Goal: Task Accomplishment & Management: Use online tool/utility

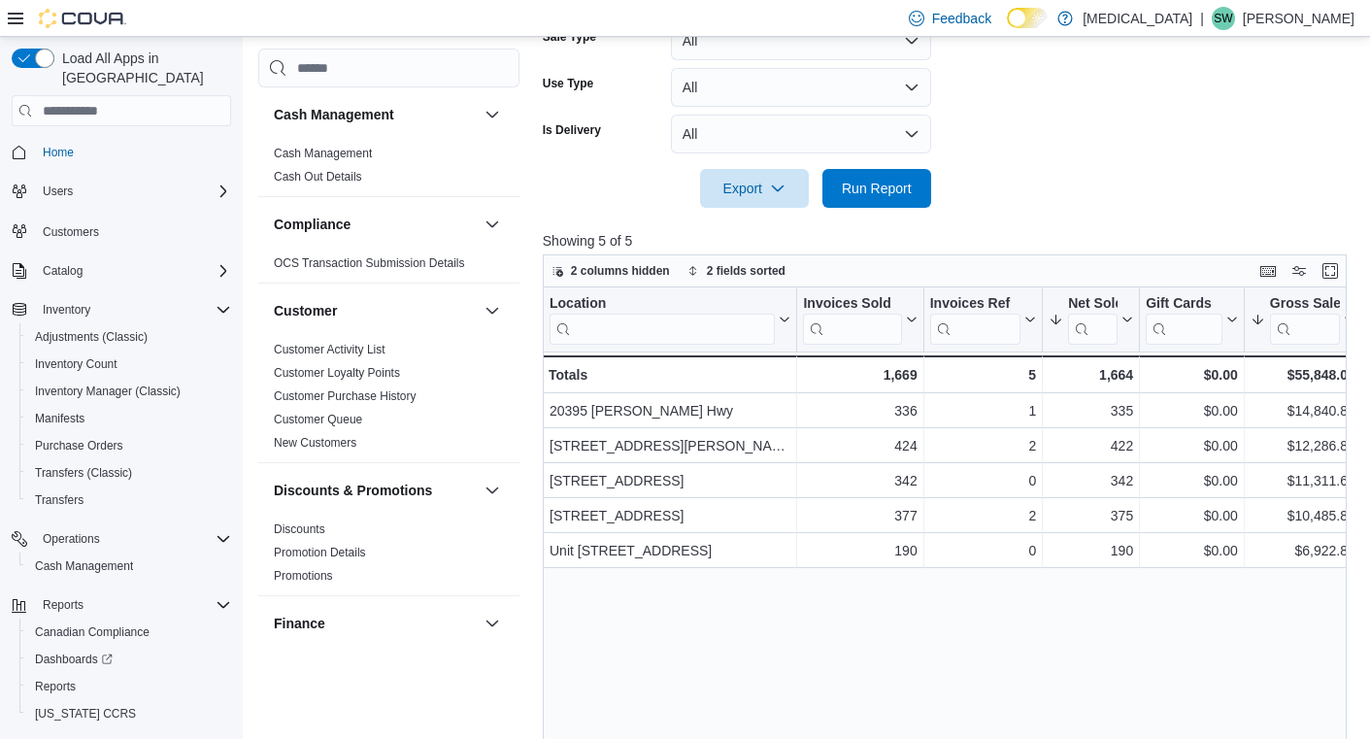
scroll to position [0, 121]
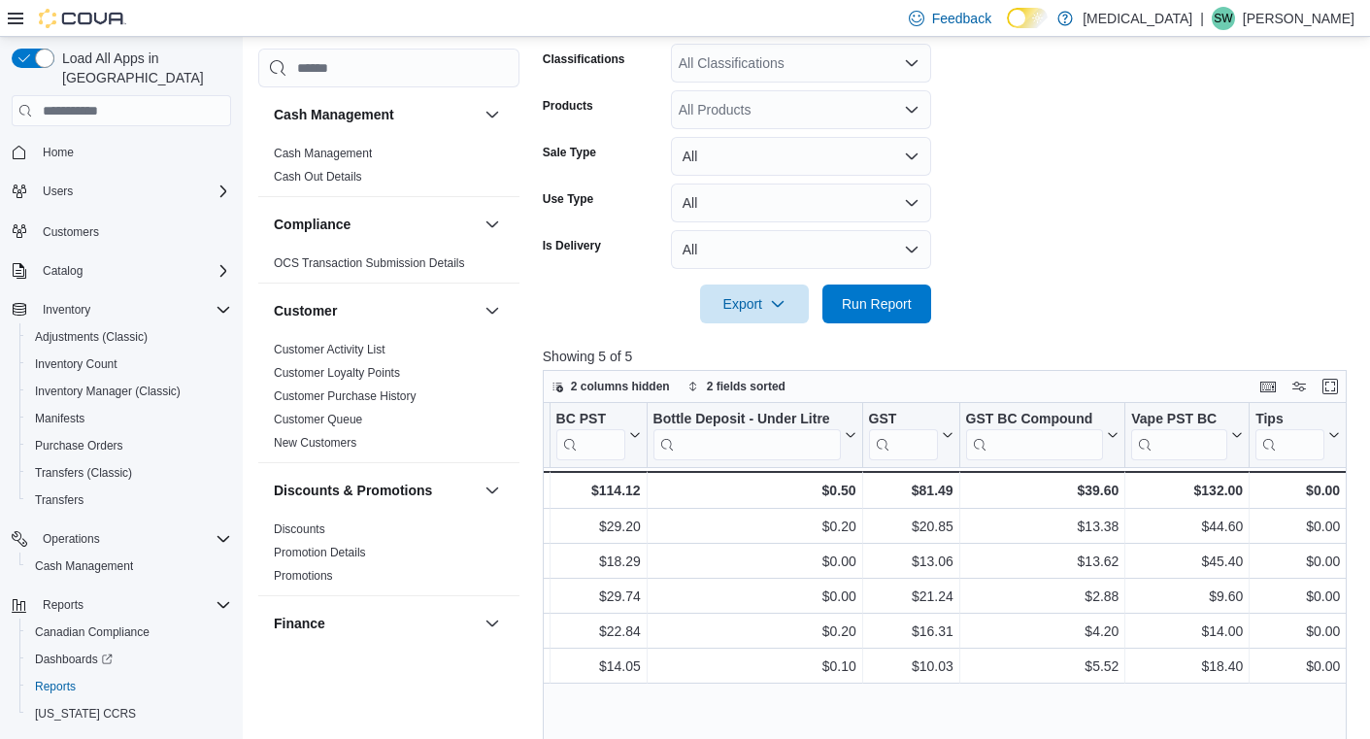
scroll to position [157, 0]
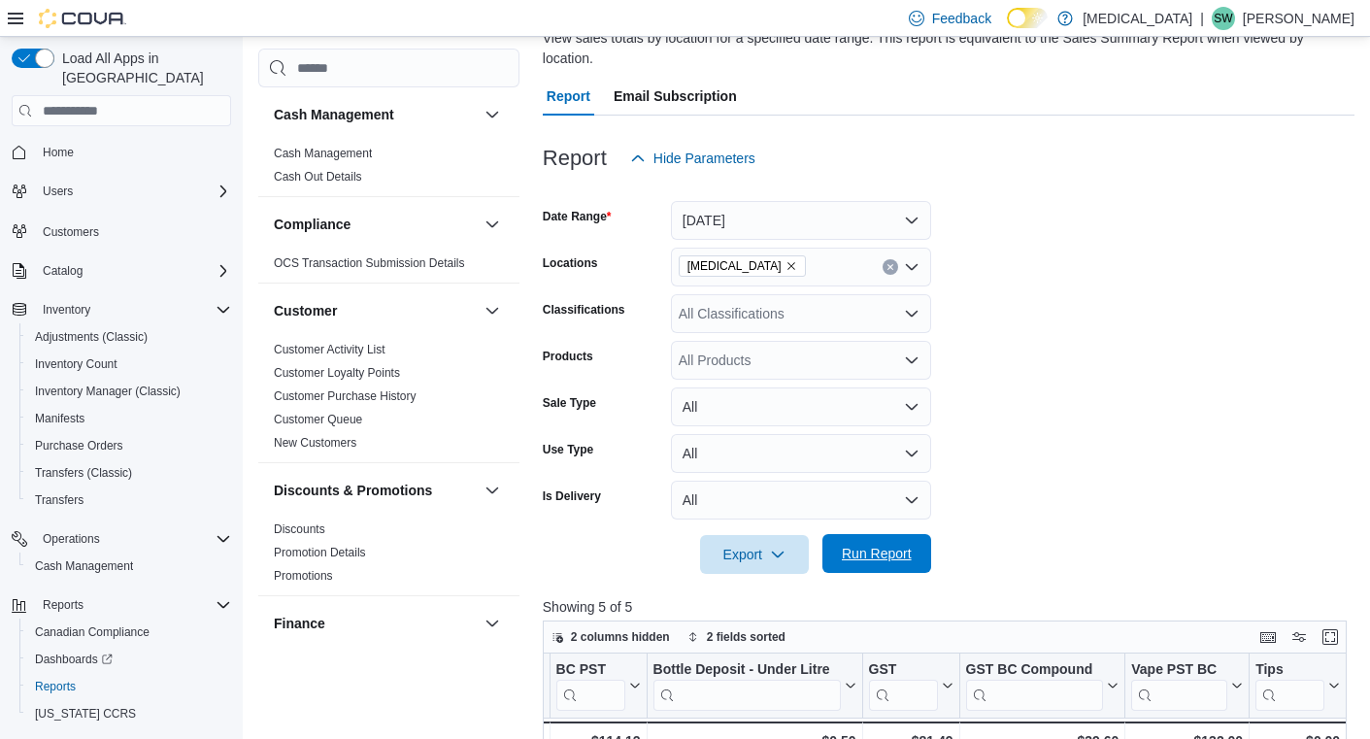
click at [875, 547] on span "Run Report" at bounding box center [877, 553] width 70 height 19
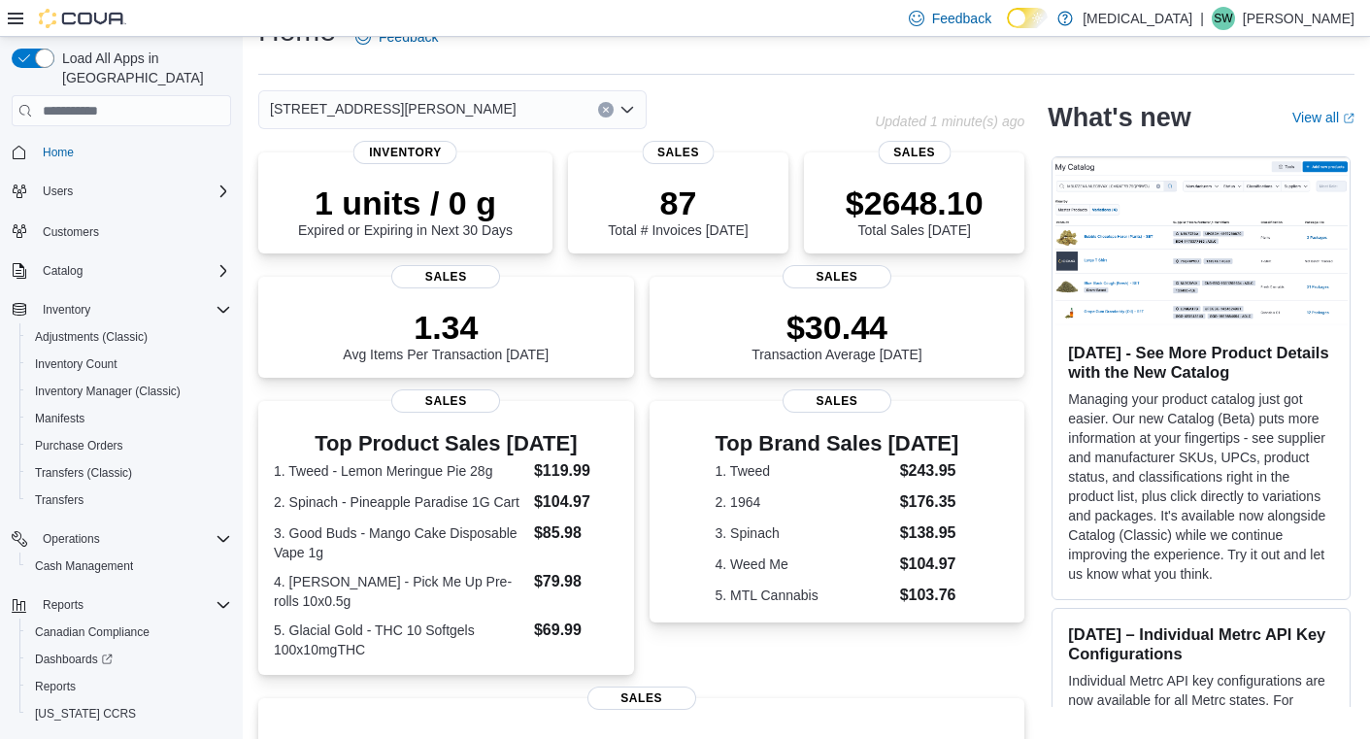
scroll to position [38, 0]
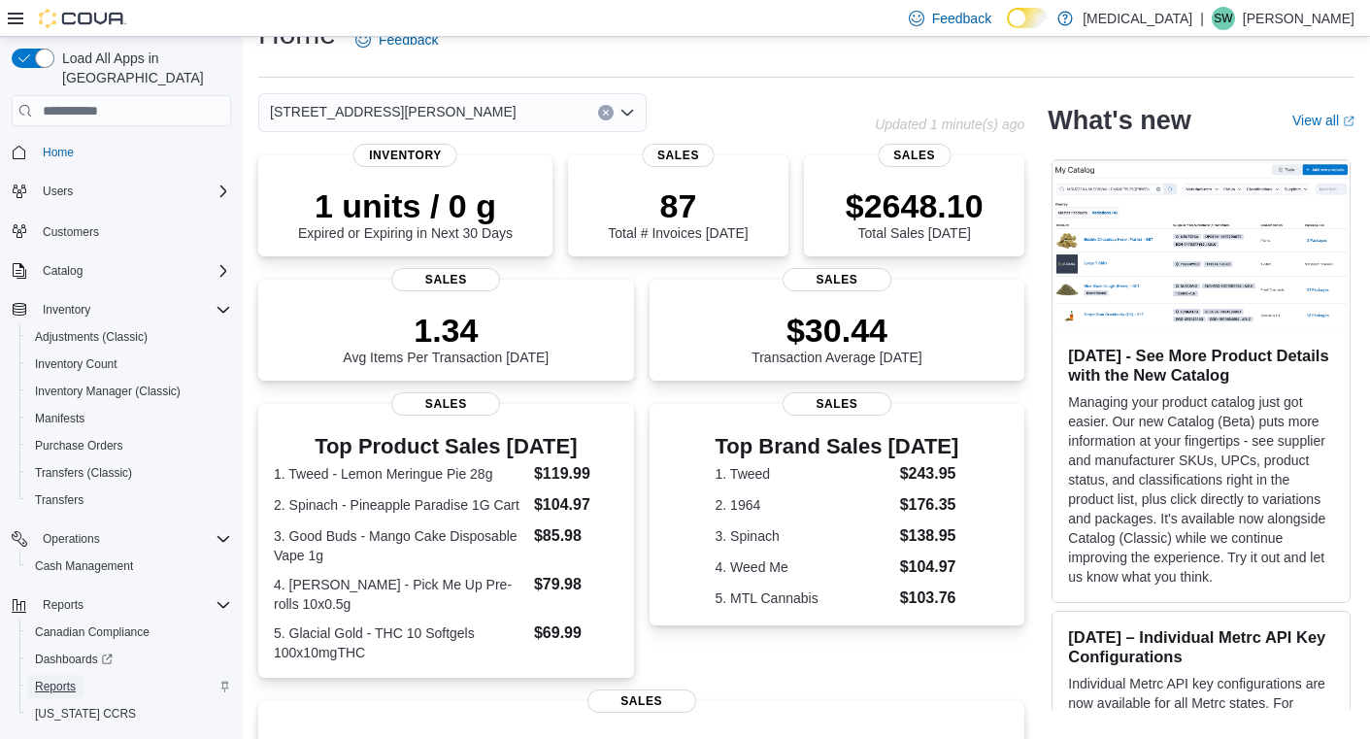
click at [67, 679] on span "Reports" at bounding box center [55, 687] width 41 height 16
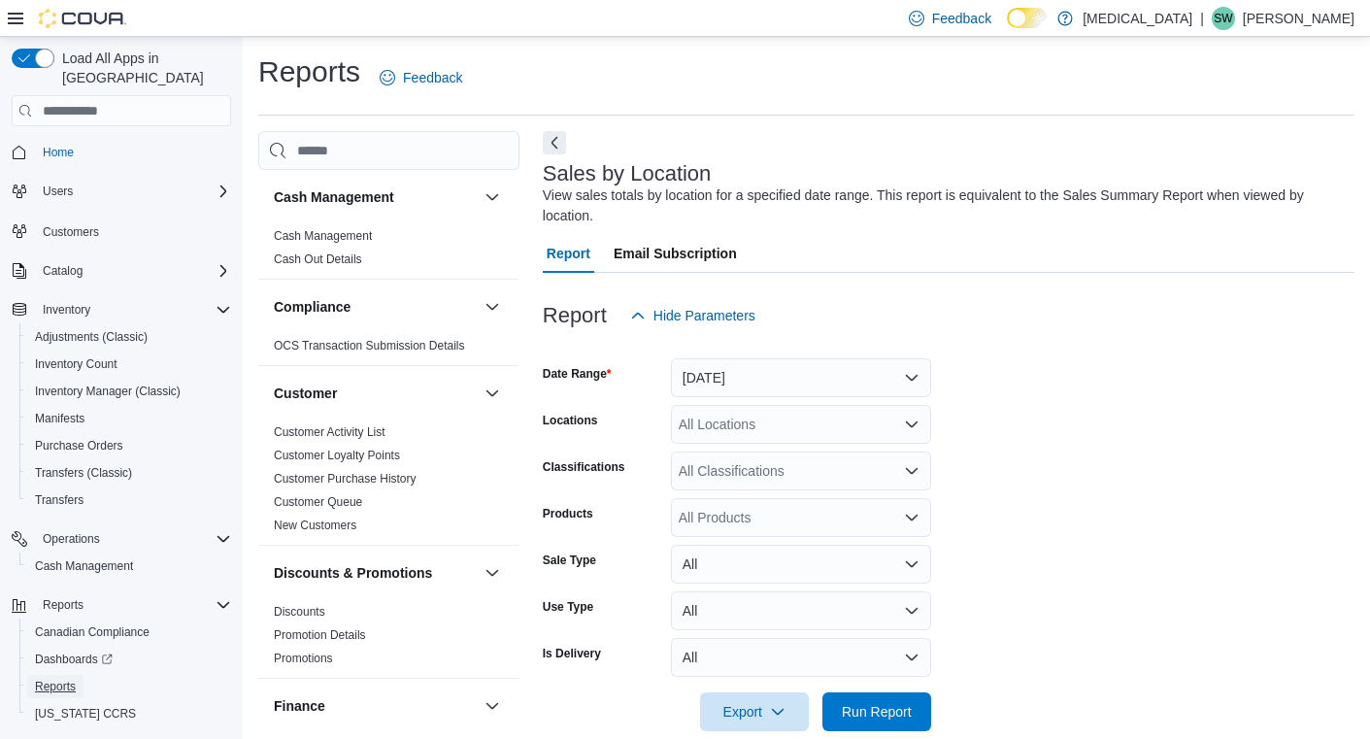
scroll to position [31, 0]
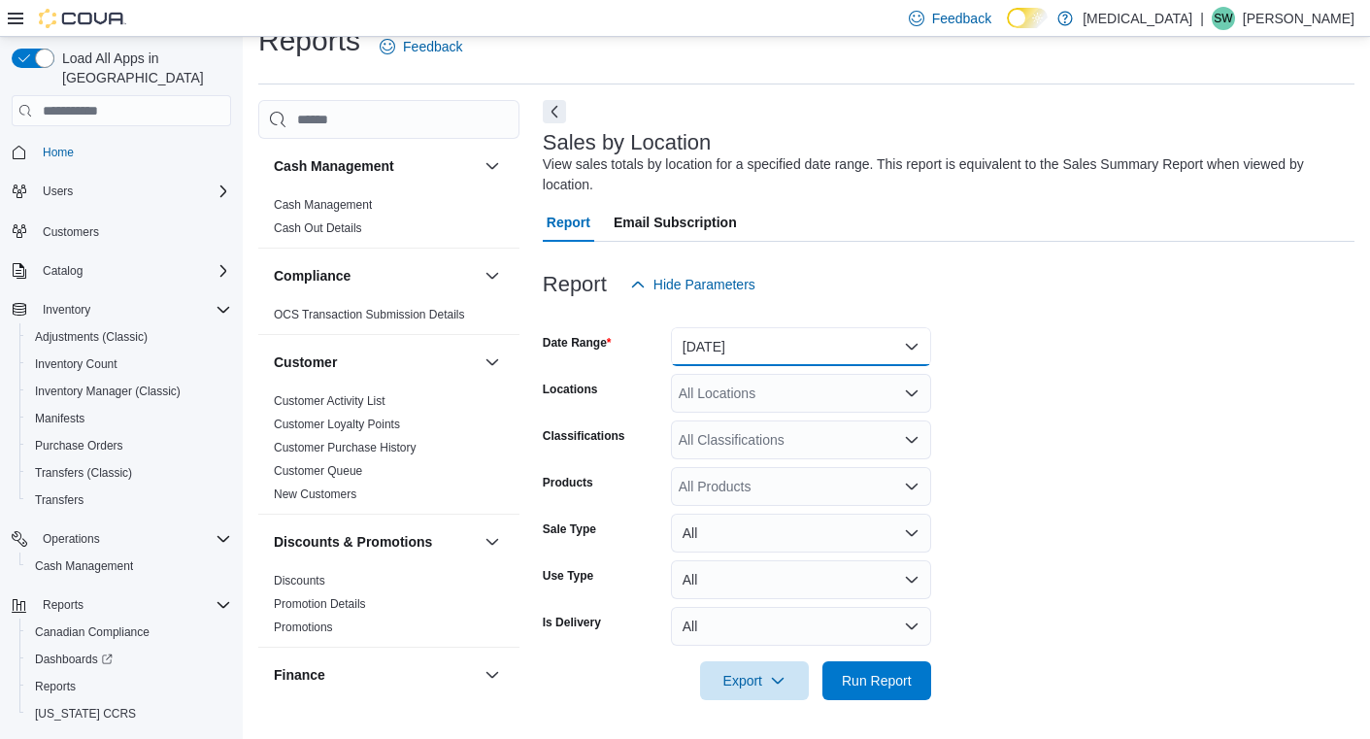
click at [759, 342] on button "Yesterday" at bounding box center [801, 346] width 260 height 39
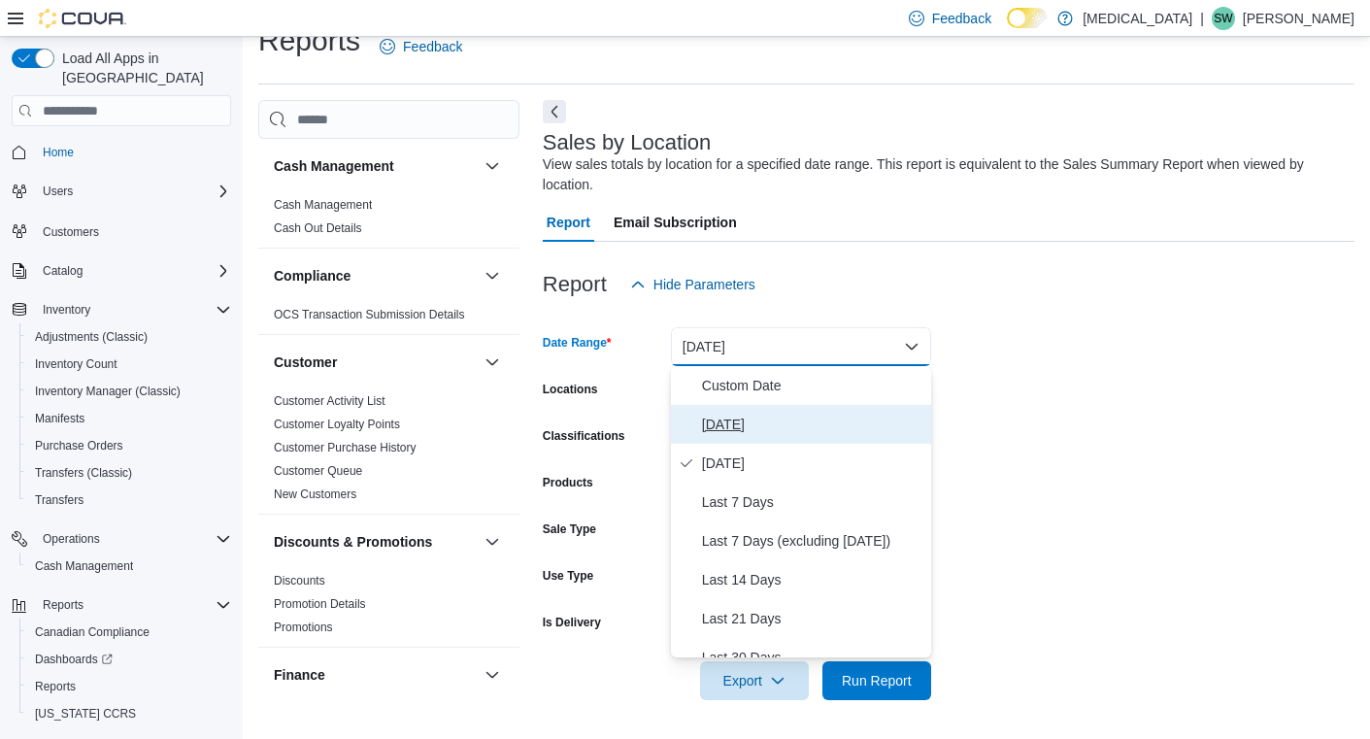
click at [748, 420] on span "[DATE]" at bounding box center [812, 424] width 221 height 23
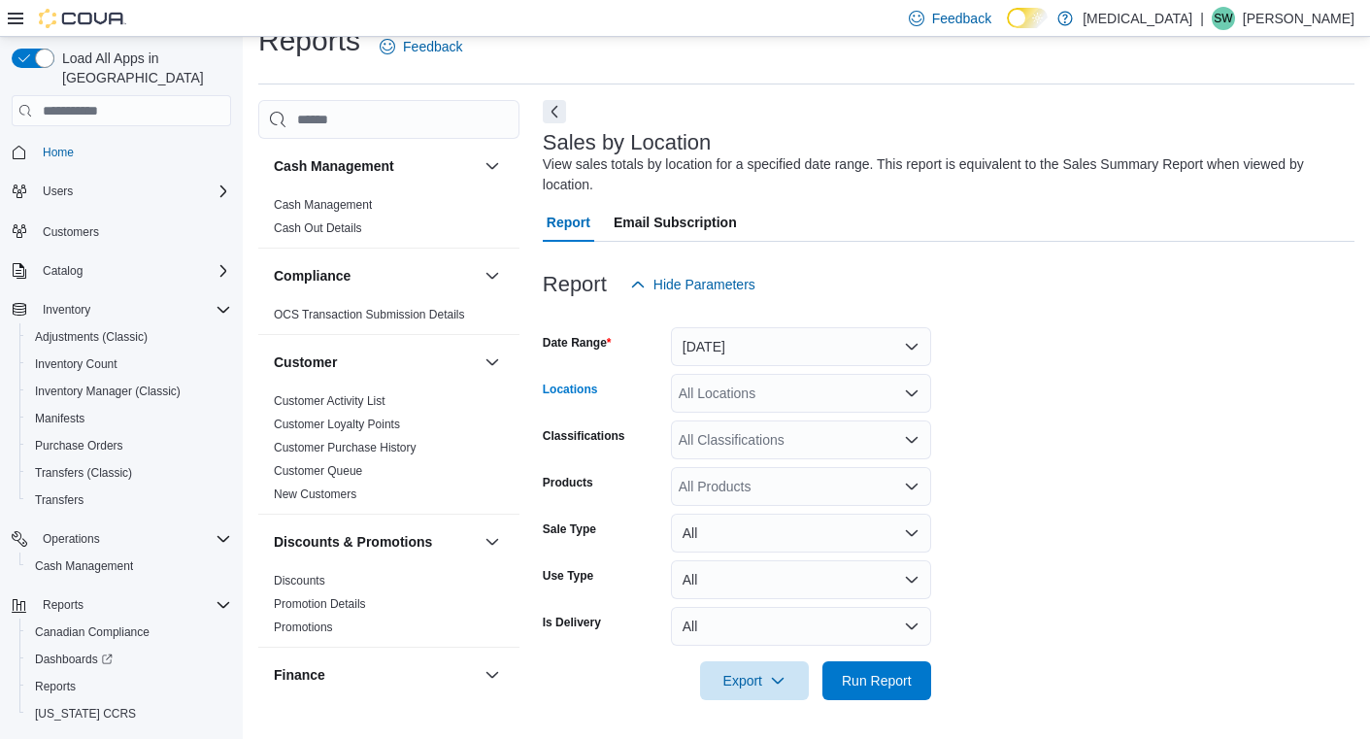
click at [745, 397] on div "All Locations" at bounding box center [801, 393] width 260 height 39
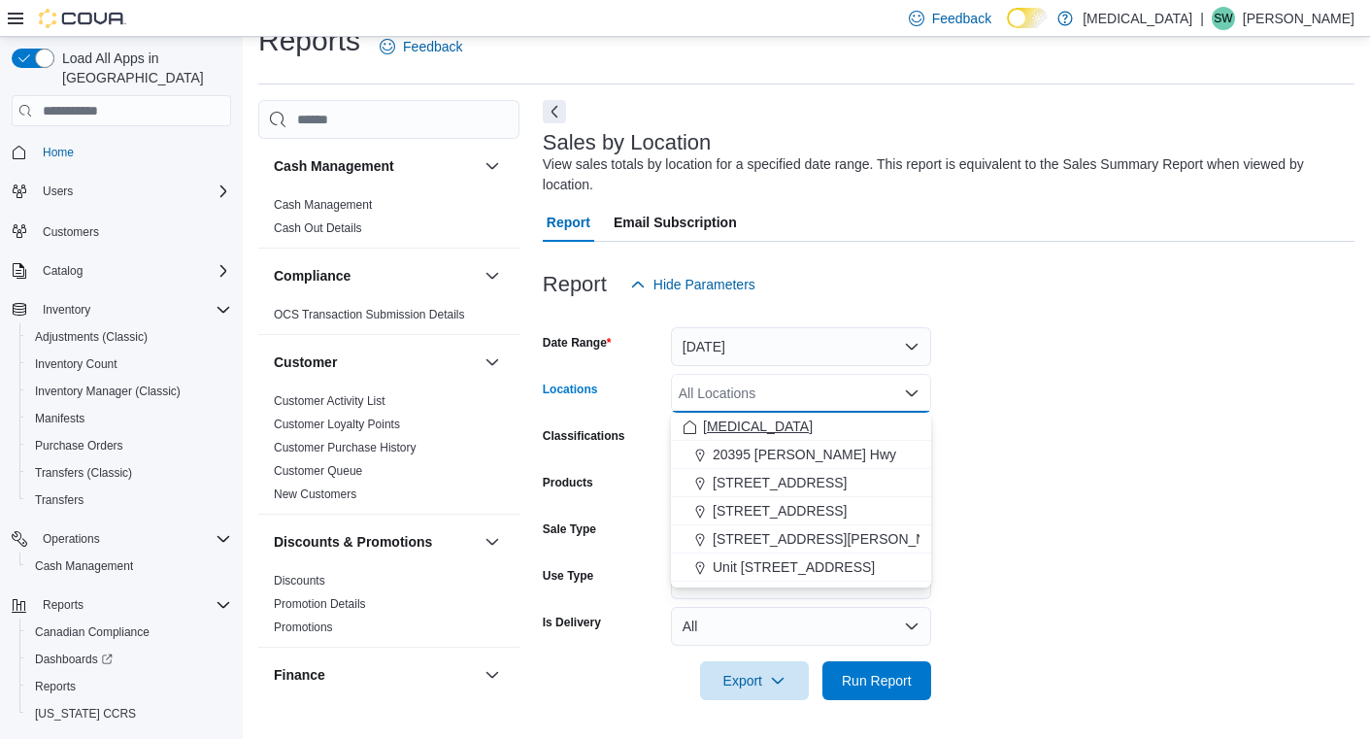
click at [739, 421] on div "[MEDICAL_DATA]" at bounding box center [801, 426] width 237 height 19
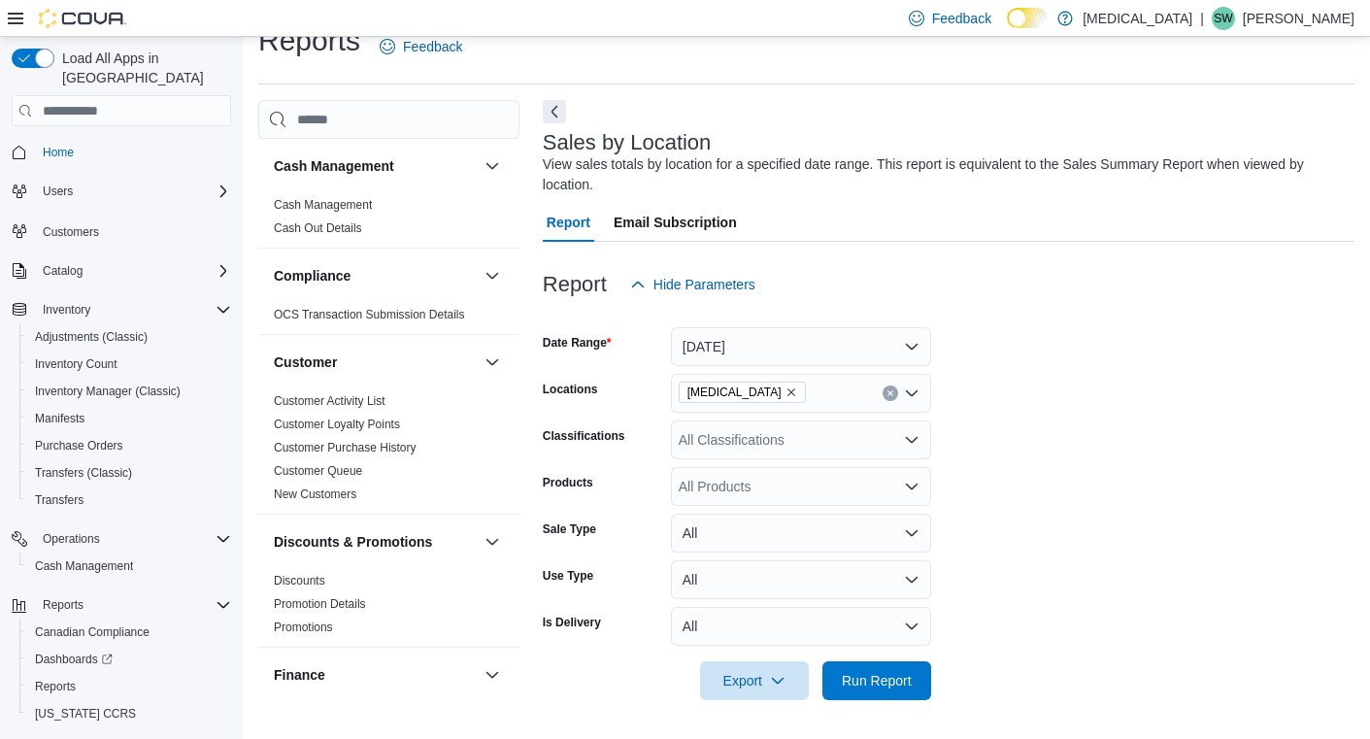
click at [1042, 422] on form "Date Range Today Locations Muse Classifications All Classifications Products Al…" at bounding box center [949, 502] width 812 height 396
click at [879, 685] on span "Run Report" at bounding box center [877, 679] width 70 height 19
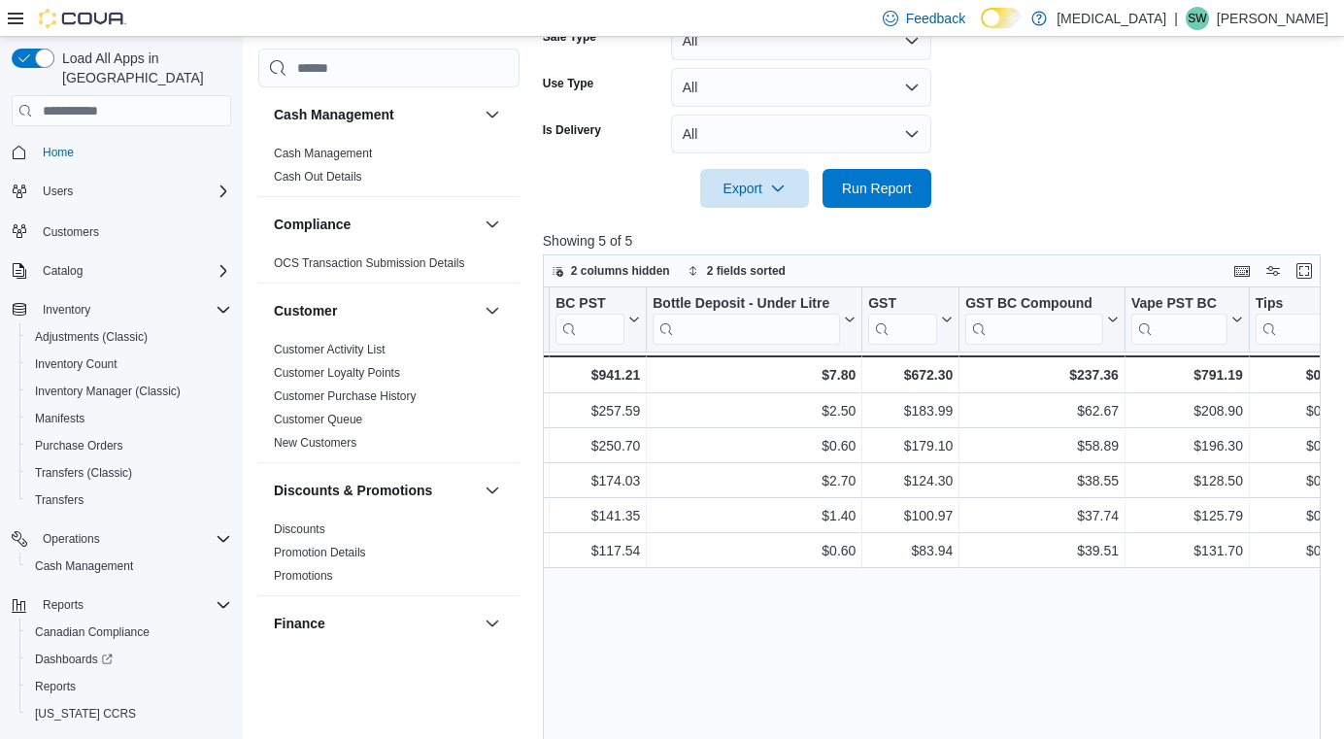
scroll to position [0, 3462]
